Goal: Task Accomplishment & Management: Complete application form

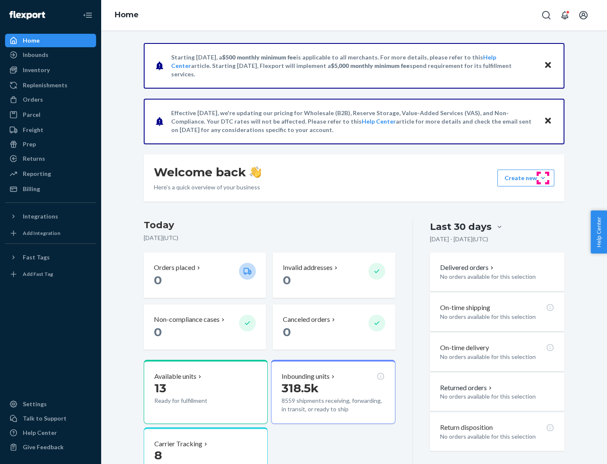
click at [543, 178] on button "Create new Create new inbound Create new order Create new product" at bounding box center [525, 177] width 57 height 17
click at [51, 55] on div "Inbounds" at bounding box center [50, 55] width 89 height 12
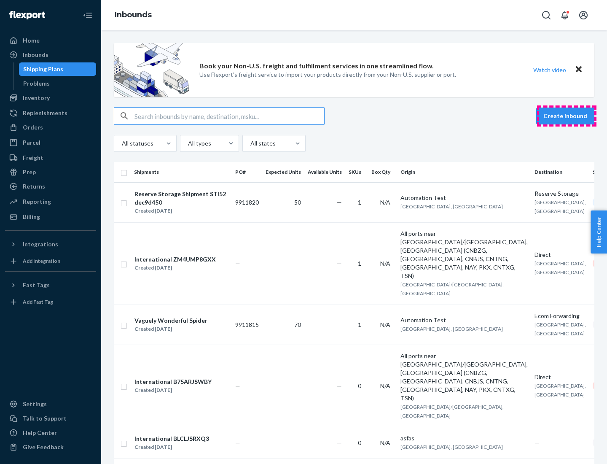
click at [566, 116] on button "Create inbound" at bounding box center [565, 115] width 58 height 17
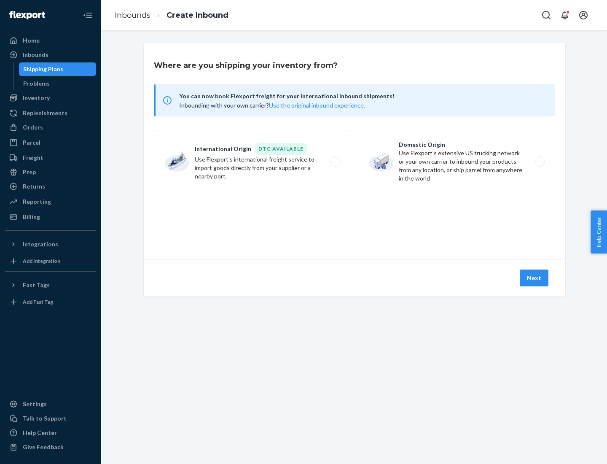
click at [456, 161] on label "Domestic Origin Use Flexport’s extensive US trucking network or your own carrie…" at bounding box center [456, 161] width 197 height 63
click at [539, 161] on input "Domestic Origin Use Flexport’s extensive US trucking network or your own carrie…" at bounding box center [541, 161] width 5 height 5
radio input "true"
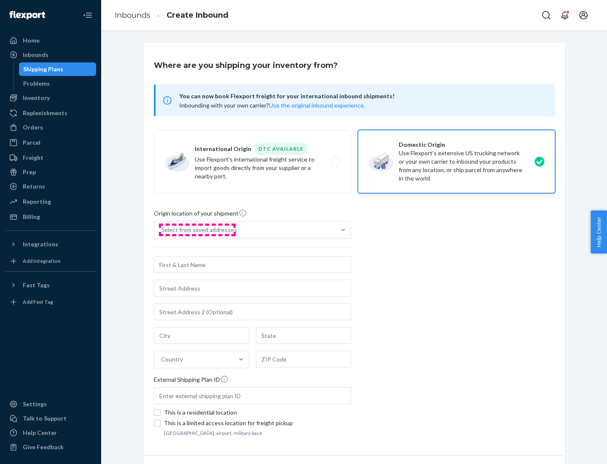
click at [197, 230] on div "Select from saved addresses" at bounding box center [199, 229] width 76 height 8
click at [162, 230] on input "Select from saved addresses" at bounding box center [161, 229] width 1 height 8
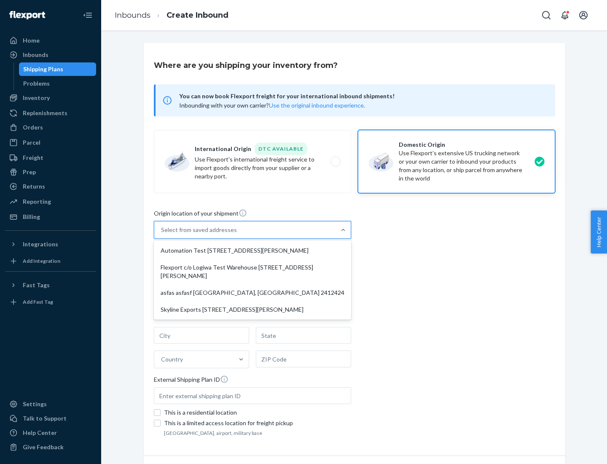
scroll to position [3, 0]
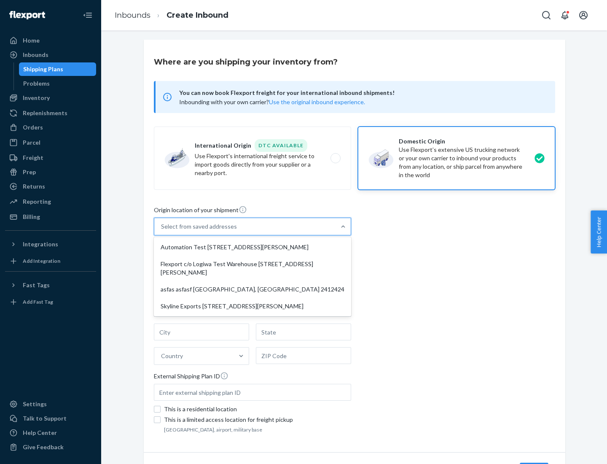
click at [252, 247] on div "Automation Test [STREET_ADDRESS][PERSON_NAME]" at bounding box center [253, 247] width 194 height 17
click at [162, 231] on input "option Automation Test [STREET_ADDRESS][PERSON_NAME] focused, 1 of 4. 4 results…" at bounding box center [161, 226] width 1 height 8
type input "Automation Test"
type input "9th Floor"
type input "[GEOGRAPHIC_DATA]"
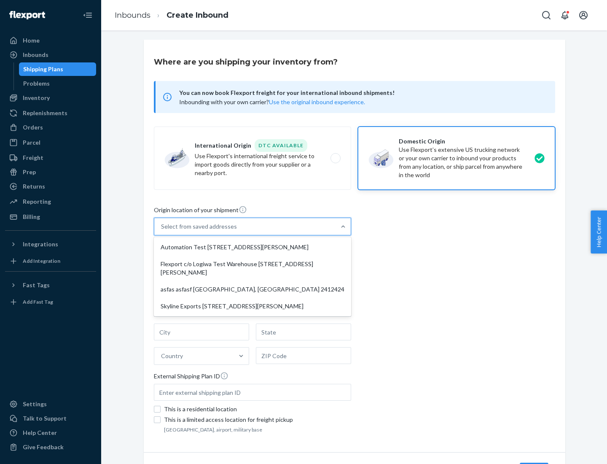
type input "CA"
type input "94104"
type input "[STREET_ADDRESS][PERSON_NAME]"
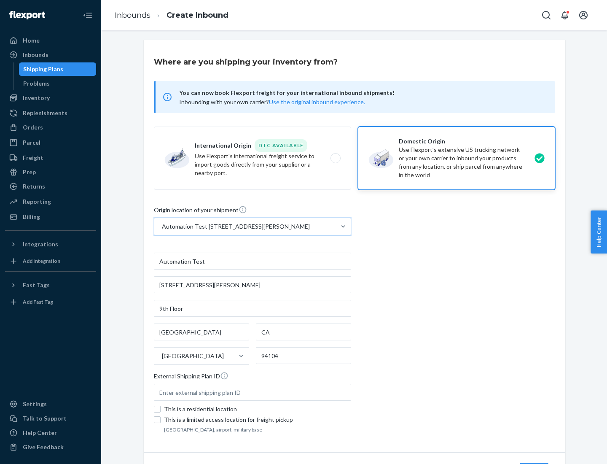
scroll to position [49, 0]
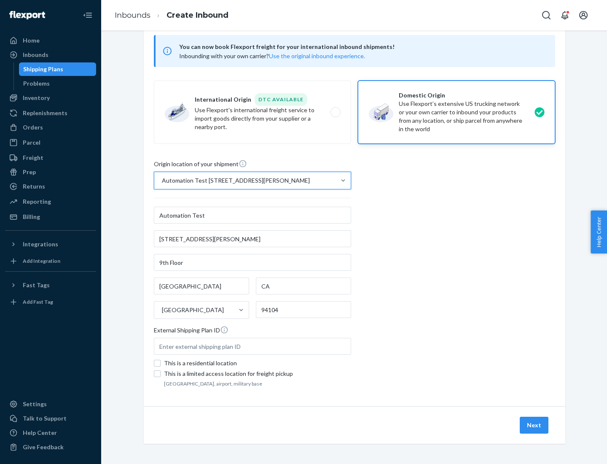
click at [534, 425] on button "Next" at bounding box center [534, 424] width 29 height 17
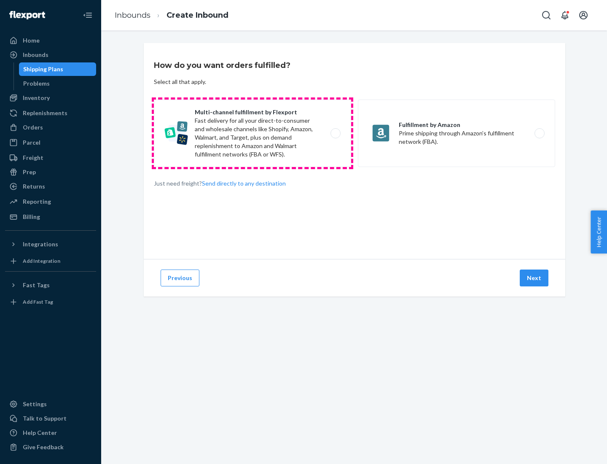
click at [252, 133] on label "Multi-channel fulfillment by Flexport Fast delivery for all your direct-to-cons…" at bounding box center [252, 132] width 197 height 67
click at [335, 133] on input "Multi-channel fulfillment by Flexport Fast delivery for all your direct-to-cons…" at bounding box center [337, 133] width 5 height 5
radio input "true"
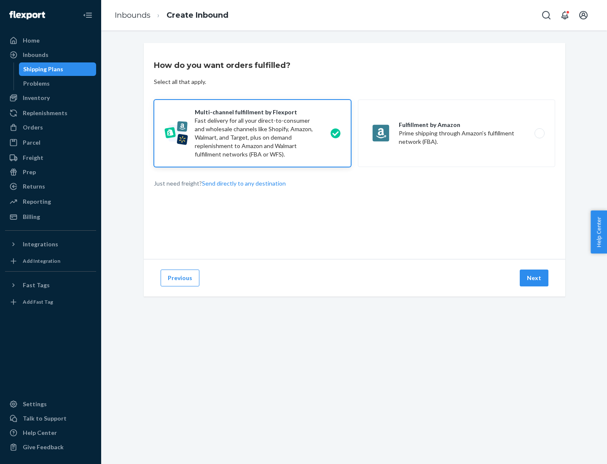
click at [534, 278] on button "Next" at bounding box center [534, 277] width 29 height 17
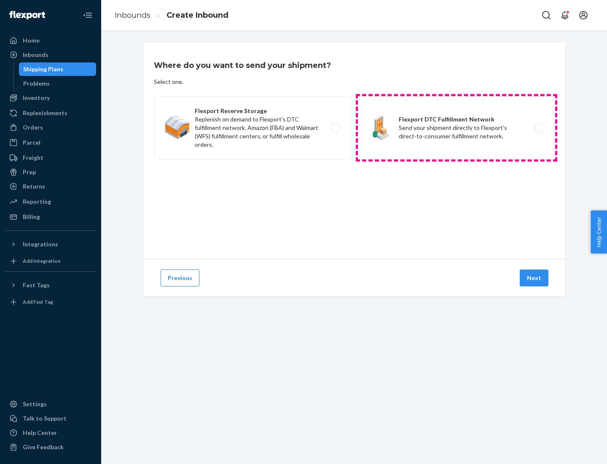
click at [456, 128] on label "Flexport DTC Fulfillment Network Send your shipment directly to Flexport's dire…" at bounding box center [456, 127] width 197 height 63
click at [539, 128] on input "Flexport DTC Fulfillment Network Send your shipment directly to Flexport's dire…" at bounding box center [541, 127] width 5 height 5
radio input "true"
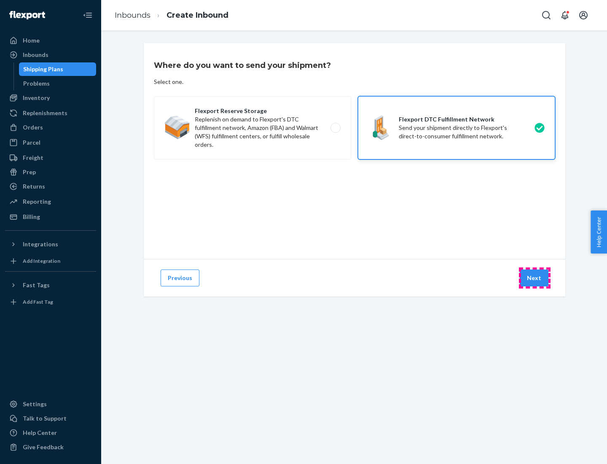
click at [534, 278] on button "Next" at bounding box center [534, 277] width 29 height 17
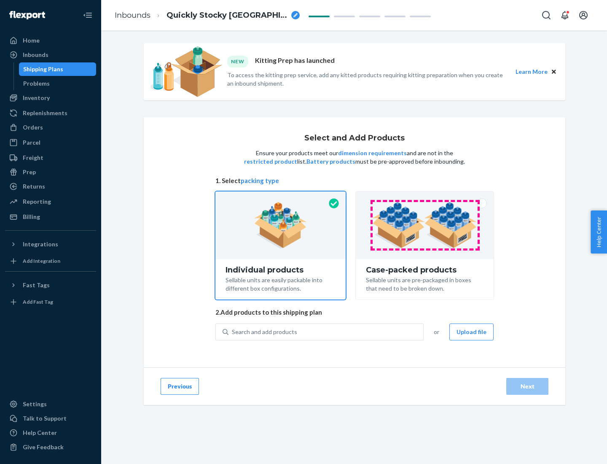
click at [425, 225] on img at bounding box center [424, 225] width 105 height 46
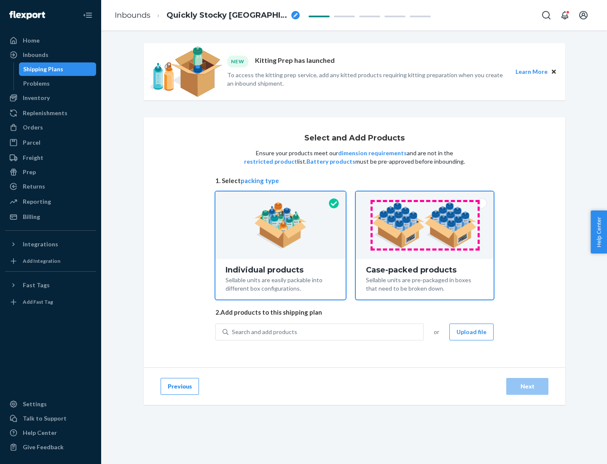
click at [425, 197] on input "Case-packed products Sellable units are pre-packaged in boxes that need to be b…" at bounding box center [424, 193] width 5 height 5
radio input "true"
radio input "false"
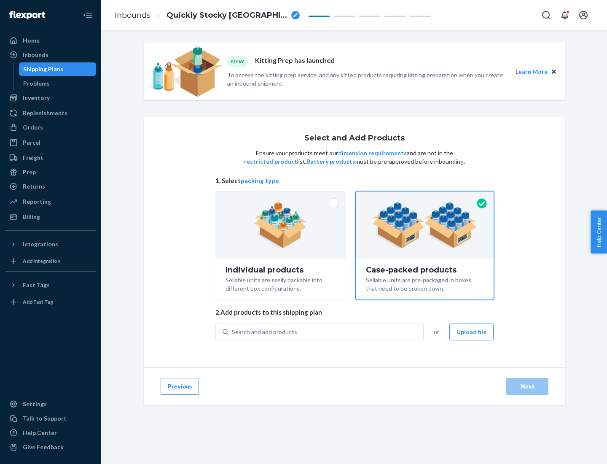
click at [326, 331] on div "Search and add products" at bounding box center [325, 331] width 195 height 15
click at [233, 331] on input "Search and add products" at bounding box center [232, 331] width 1 height 8
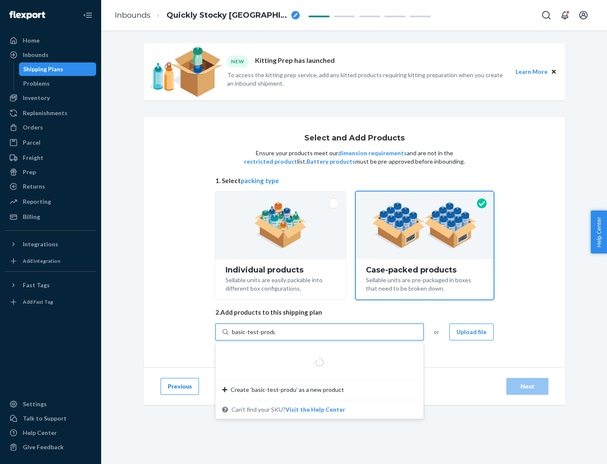
type input "basic-test-product-1"
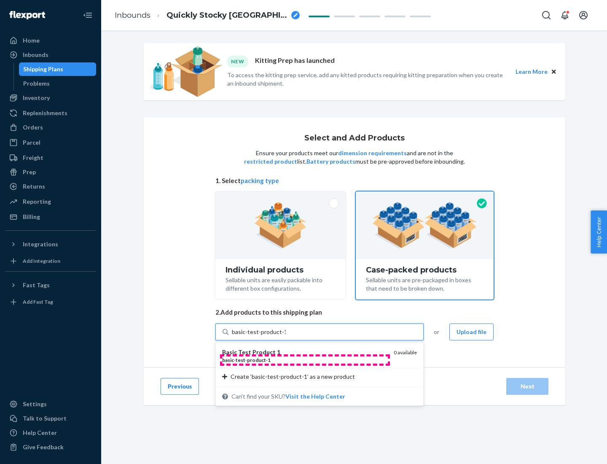
click at [305, 359] on div "basic - test - product - 1" at bounding box center [304, 359] width 165 height 7
click at [286, 336] on input "basic-test-product-1" at bounding box center [259, 331] width 54 height 8
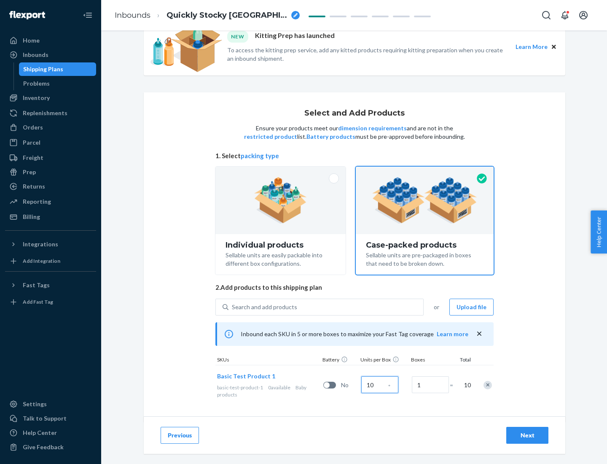
scroll to position [30, 0]
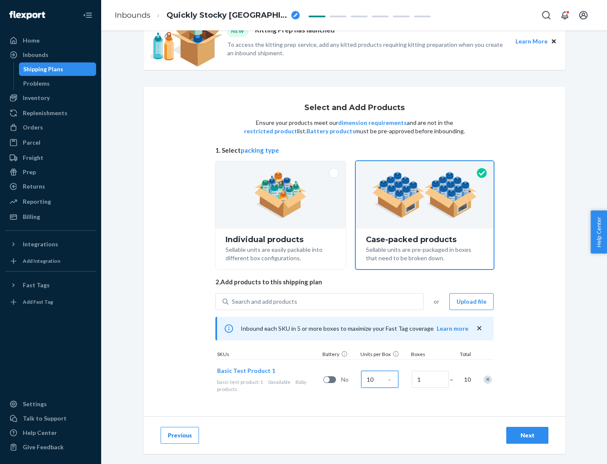
type input "10"
type input "7"
click at [527, 435] on div "Next" at bounding box center [527, 435] width 28 height 8
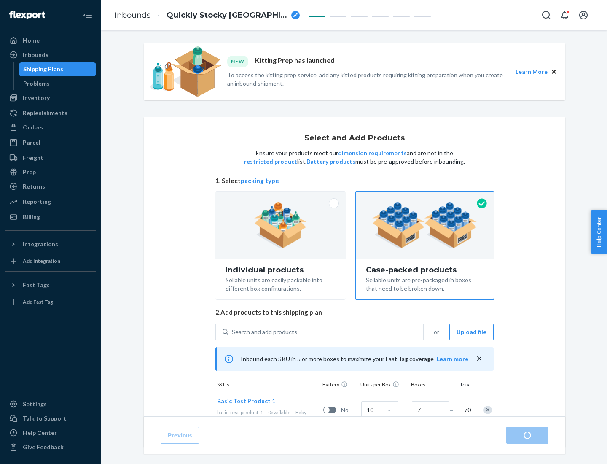
radio input "true"
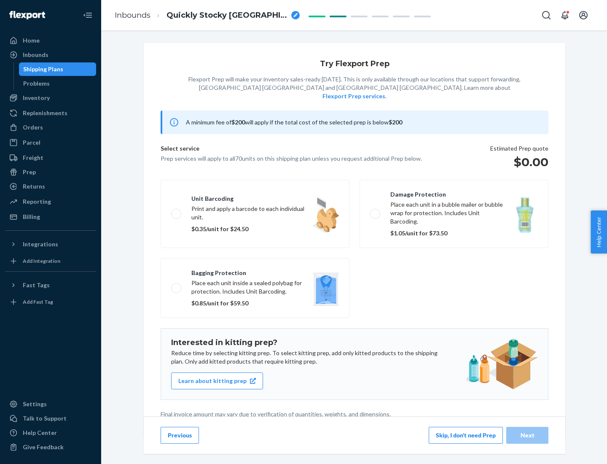
scroll to position [2, 0]
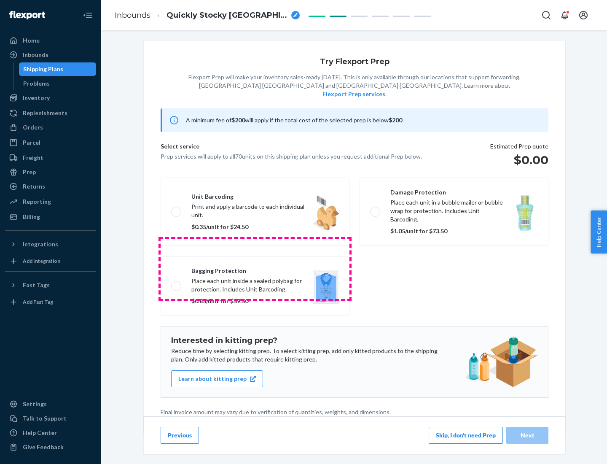
click at [255, 268] on label "Bagging protection Place each unit inside a sealed polybag for protection. Incl…" at bounding box center [255, 286] width 189 height 60
click at [177, 283] on input "Bagging protection Place each unit inside a sealed polybag for protection. Incl…" at bounding box center [173, 285] width 5 height 5
checkbox input "true"
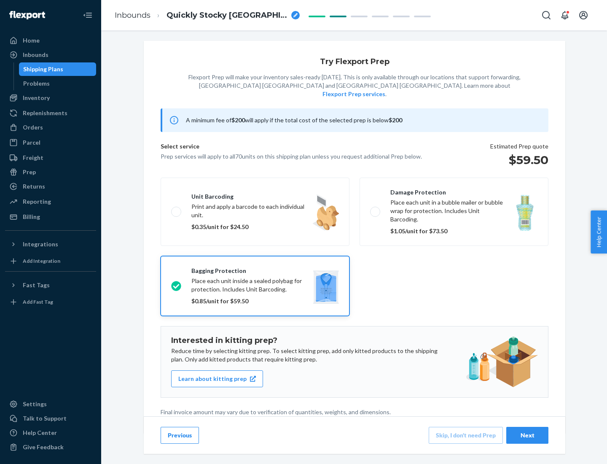
click at [527, 435] on div "Next" at bounding box center [527, 435] width 28 height 8
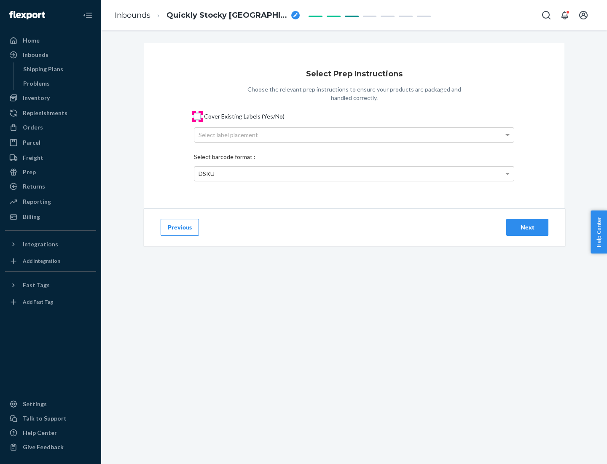
click at [197, 116] on input "Cover Existing Labels (Yes/No)" at bounding box center [197, 116] width 7 height 7
checkbox input "true"
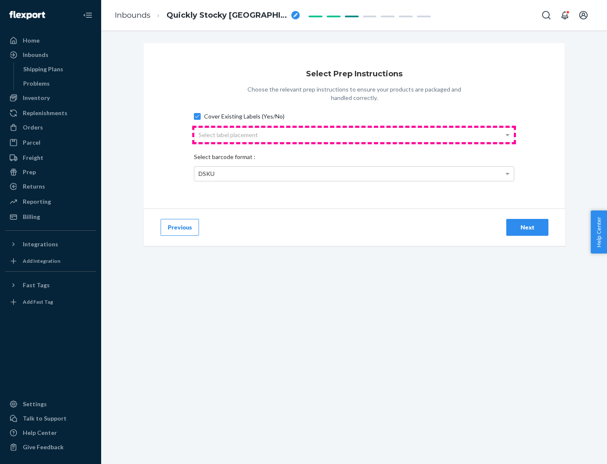
click at [354, 134] on div "Select label placement" at bounding box center [353, 135] width 319 height 14
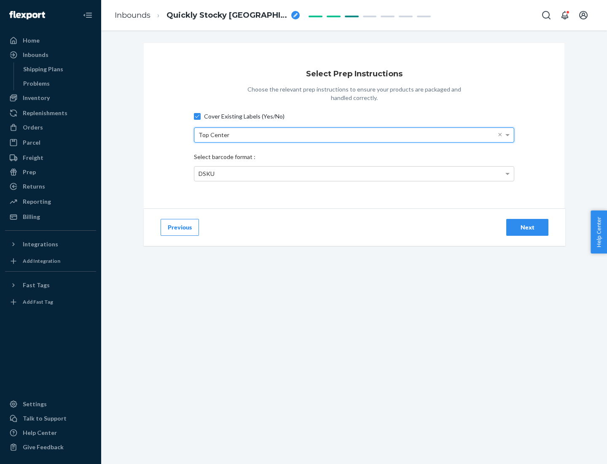
click at [354, 173] on div "DSKU" at bounding box center [353, 173] width 319 height 14
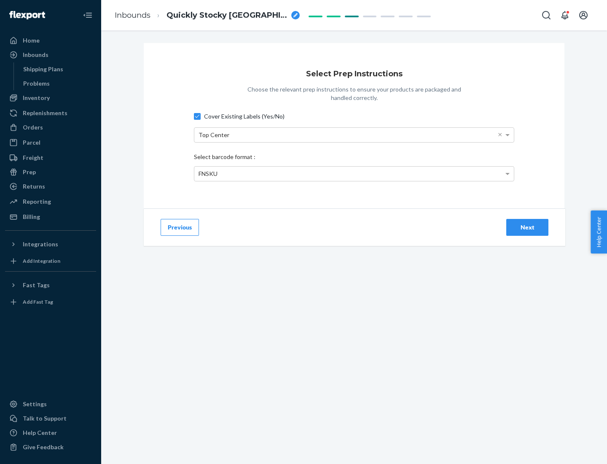
click at [527, 227] on div "Next" at bounding box center [527, 227] width 28 height 8
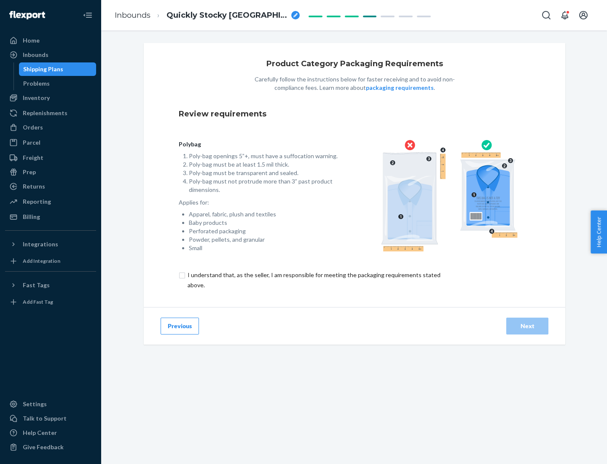
click at [313, 279] on input "checkbox" at bounding box center [319, 280] width 280 height 20
checkbox input "true"
click at [527, 325] on div "Next" at bounding box center [527, 326] width 28 height 8
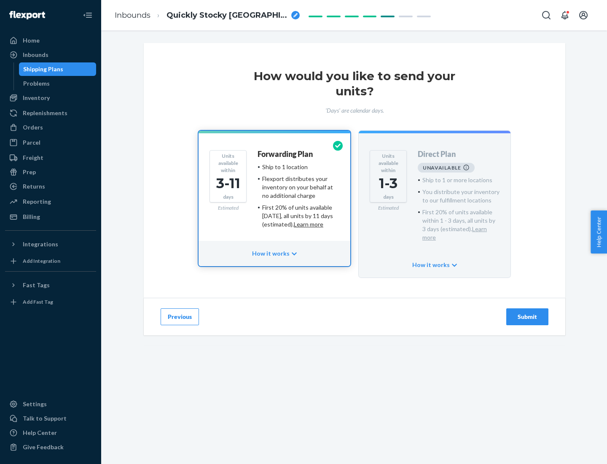
click at [286, 154] on h4 "Forwarding Plan" at bounding box center [285, 154] width 55 height 8
click at [527, 312] on div "Submit" at bounding box center [527, 316] width 28 height 8
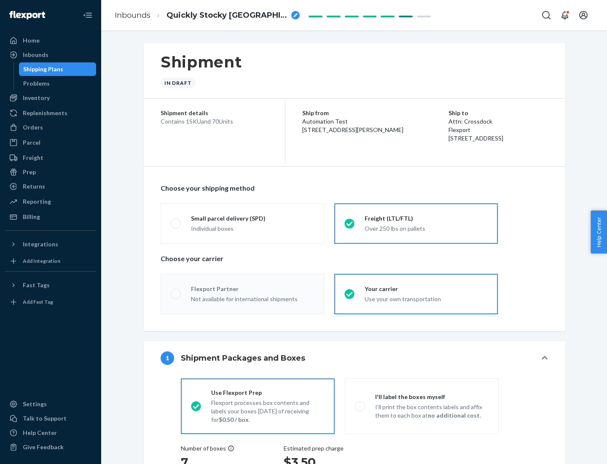
radio input "true"
radio input "false"
radio input "true"
radio input "false"
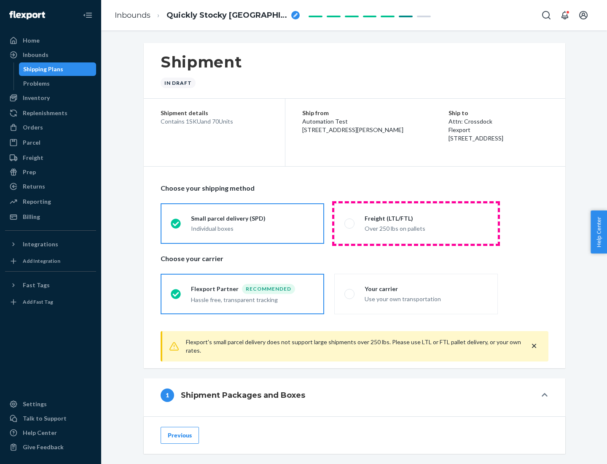
click at [416, 223] on div "Over 250 lbs on pallets" at bounding box center [426, 228] width 123 height 10
click at [350, 223] on input "Freight (LTL/FTL) Over 250 lbs on pallets" at bounding box center [346, 222] width 5 height 5
radio input "true"
radio input "false"
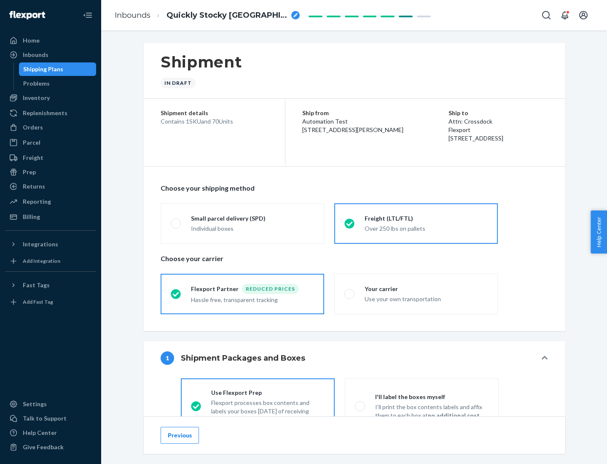
scroll to position [47, 0]
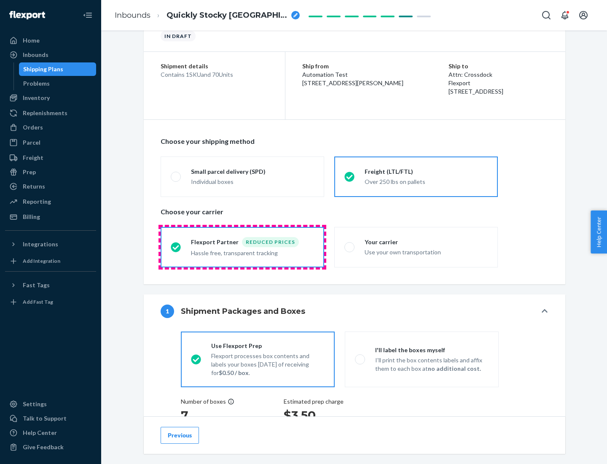
click at [242, 247] on div "Hassle free, transparent tracking" at bounding box center [252, 252] width 123 height 10
click at [176, 247] on input "Flexport Partner Reduced prices Hassle free, transparent tracking" at bounding box center [173, 246] width 5 height 5
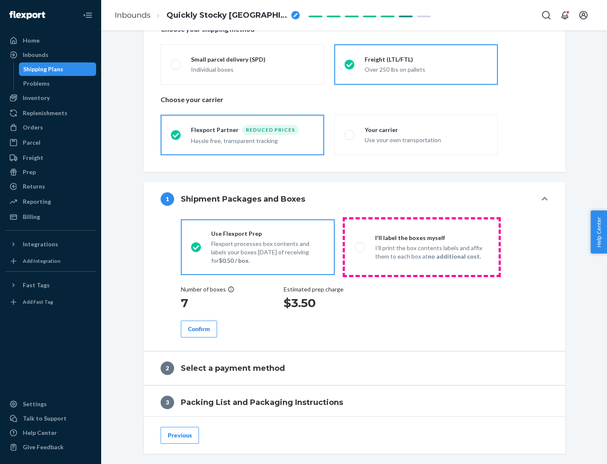
click at [421, 247] on p "I’ll print the box contents labels and affix them to each box at no additional …" at bounding box center [431, 252] width 113 height 17
click at [360, 247] on input "I'll label the boxes myself I’ll print the box contents labels and affix them t…" at bounding box center [357, 246] width 5 height 5
radio input "true"
radio input "false"
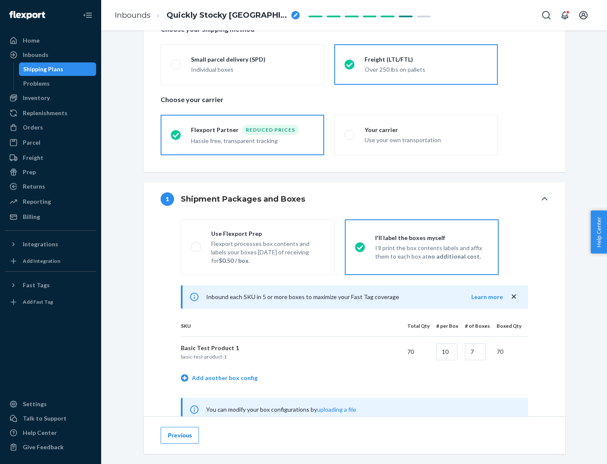
scroll to position [263, 0]
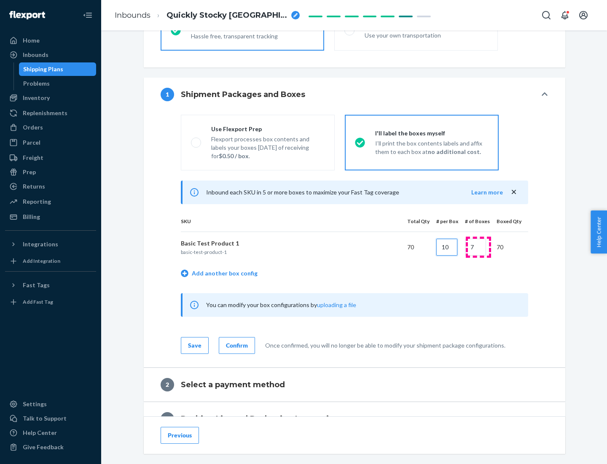
type input "10"
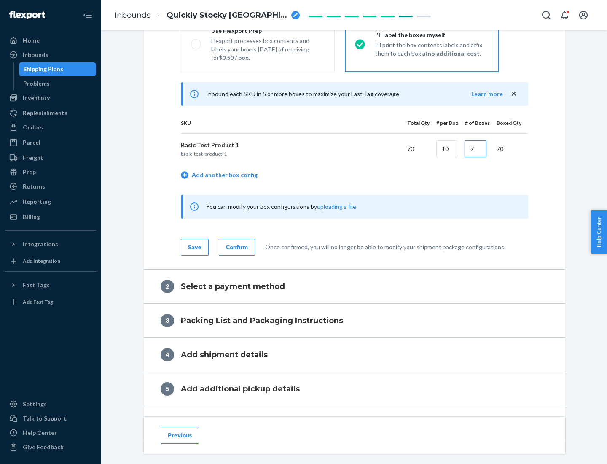
type input "7"
click at [236, 247] on div "Confirm" at bounding box center [237, 247] width 22 height 8
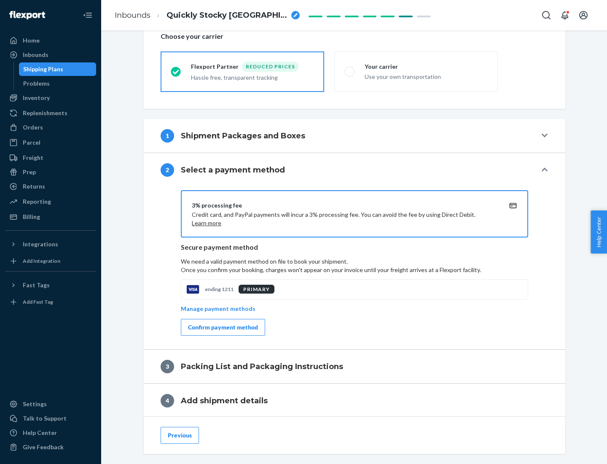
scroll to position [302, 0]
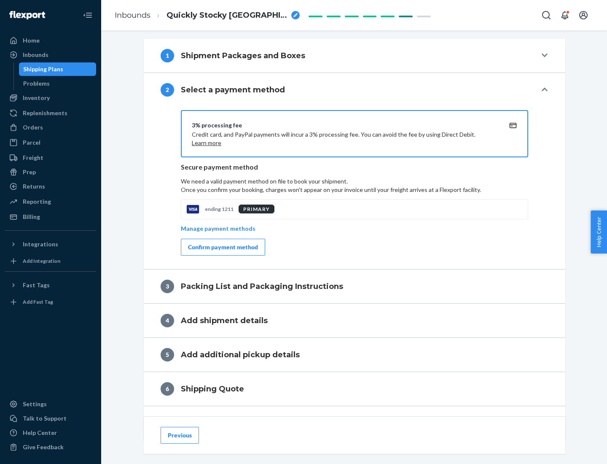
click at [222, 247] on div "Confirm payment method" at bounding box center [223, 247] width 70 height 8
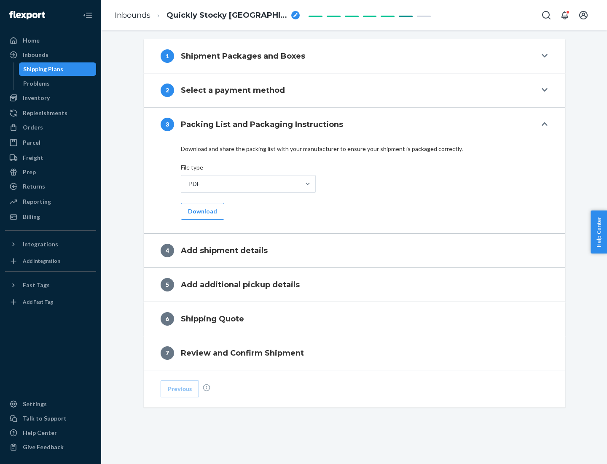
scroll to position [266, 0]
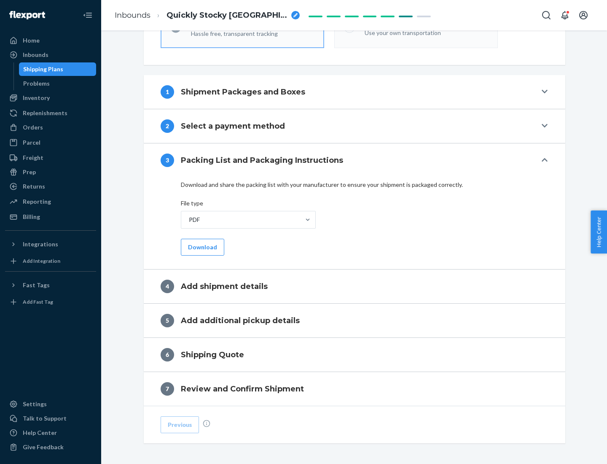
click at [201, 247] on button "Download" at bounding box center [202, 247] width 43 height 17
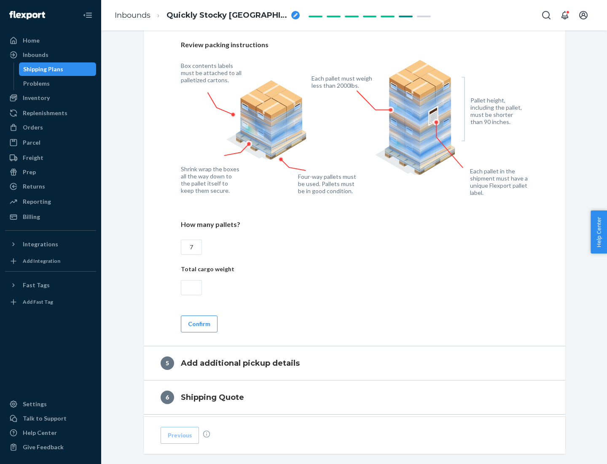
scroll to position [547, 0]
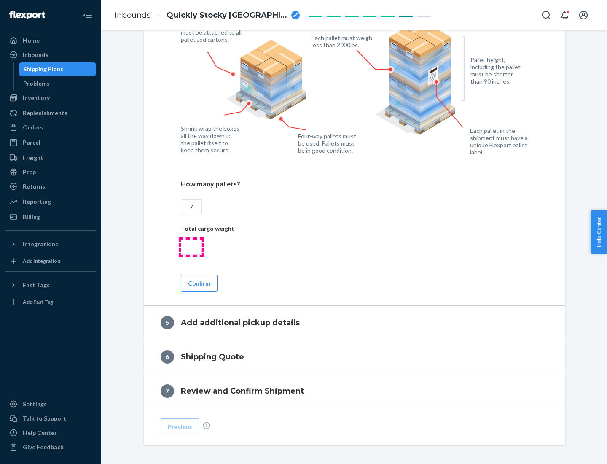
type input "7"
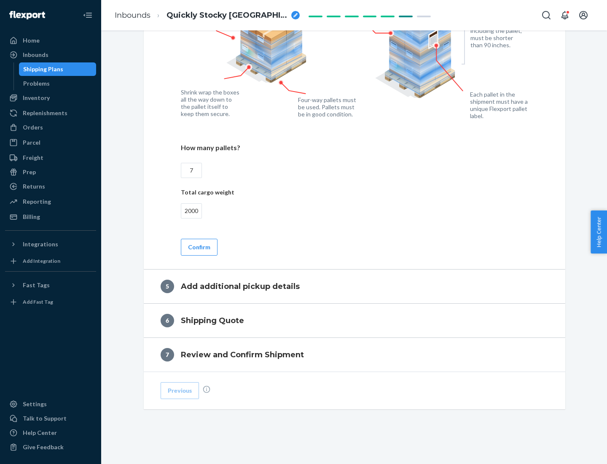
type input "2000"
click at [199, 247] on button "Confirm" at bounding box center [199, 247] width 37 height 17
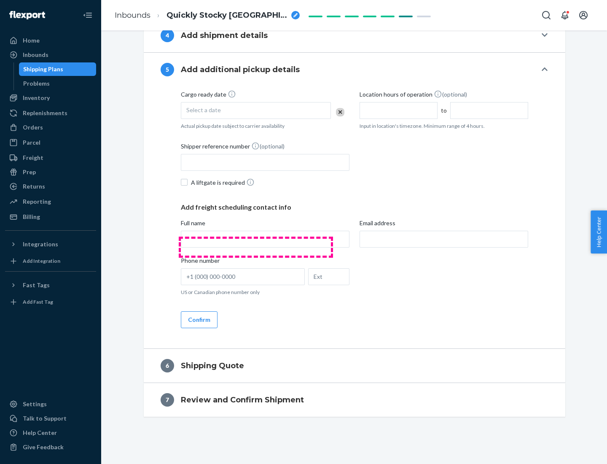
scroll to position [288, 0]
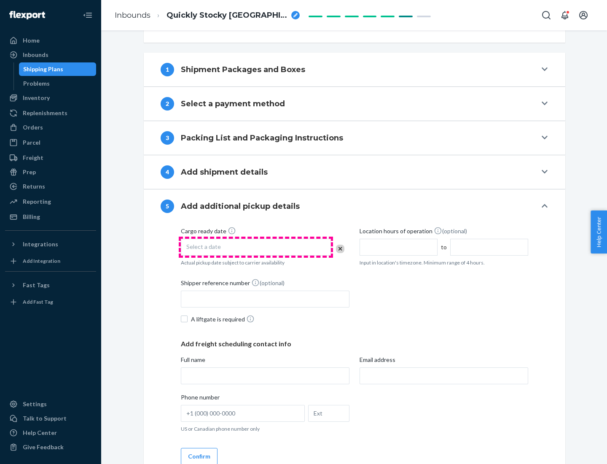
click at [256, 247] on div "Select a date" at bounding box center [256, 247] width 150 height 17
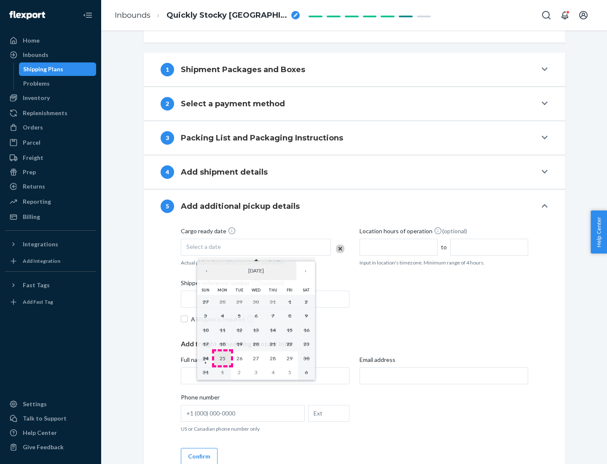
click at [222, 358] on abbr "25" at bounding box center [223, 358] width 6 height 6
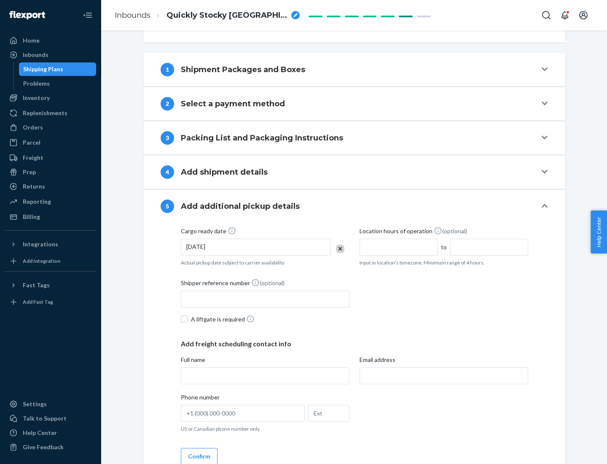
scroll to position [417, 0]
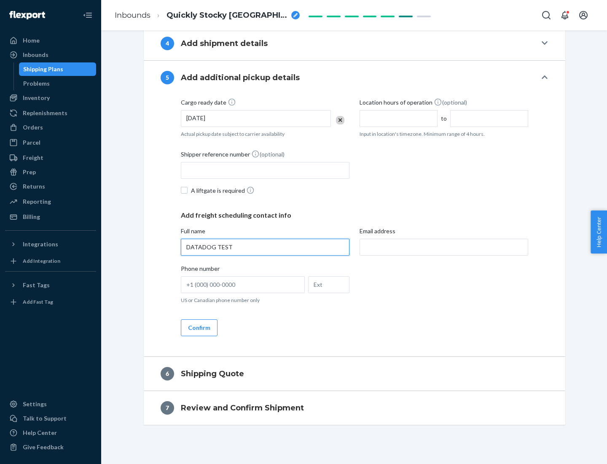
type input "DATADOG TEST"
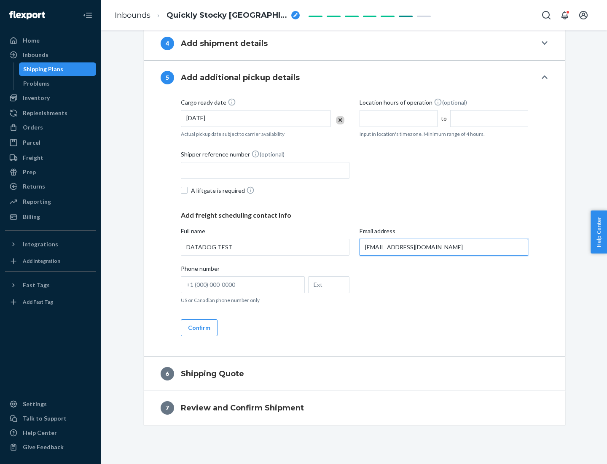
scroll to position [425, 0]
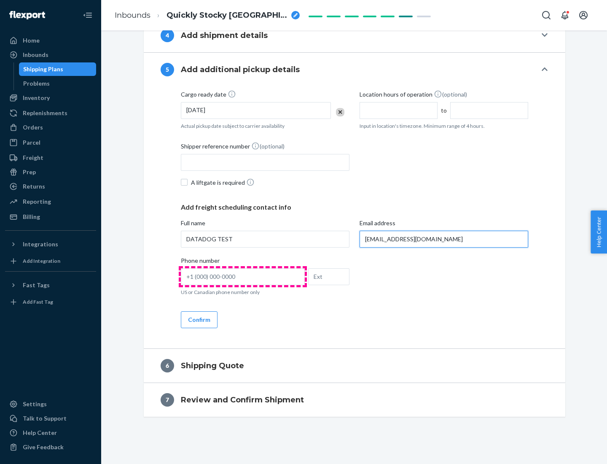
type input "[EMAIL_ADDRESS][DOMAIN_NAME]"
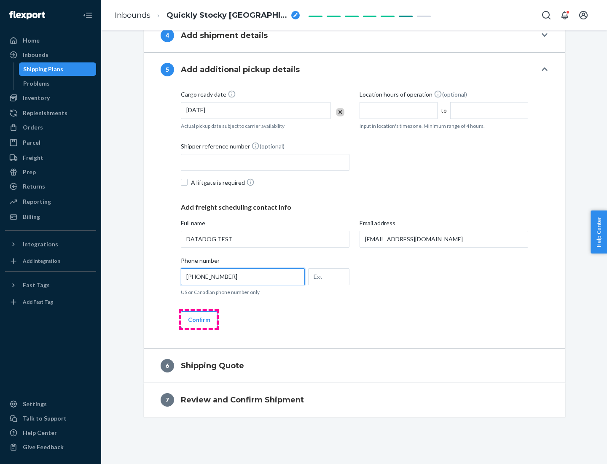
type input "[PHONE_NUMBER]"
click at [199, 319] on button "Confirm" at bounding box center [199, 319] width 37 height 17
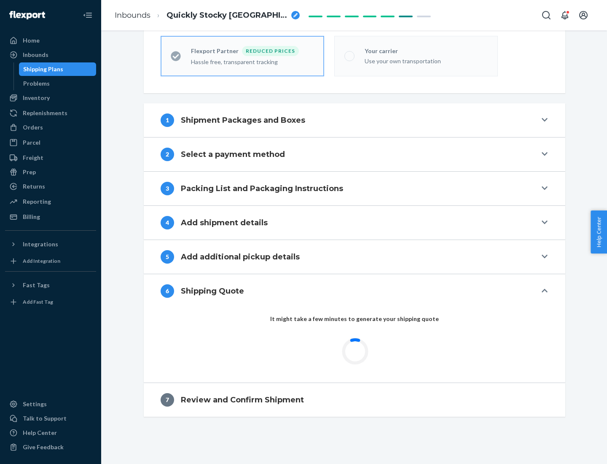
scroll to position [268, 0]
